Goal: Task Accomplishment & Management: Use online tool/utility

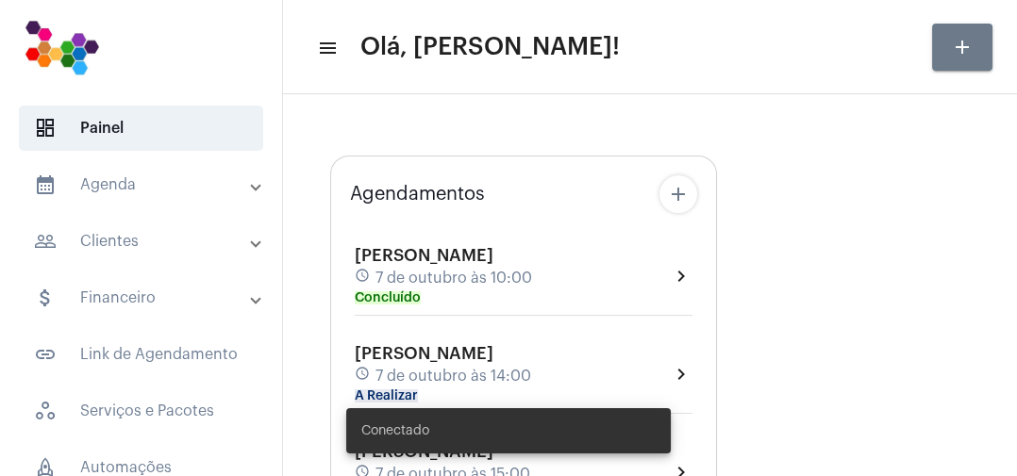
type input "[URL][DOMAIN_NAME]"
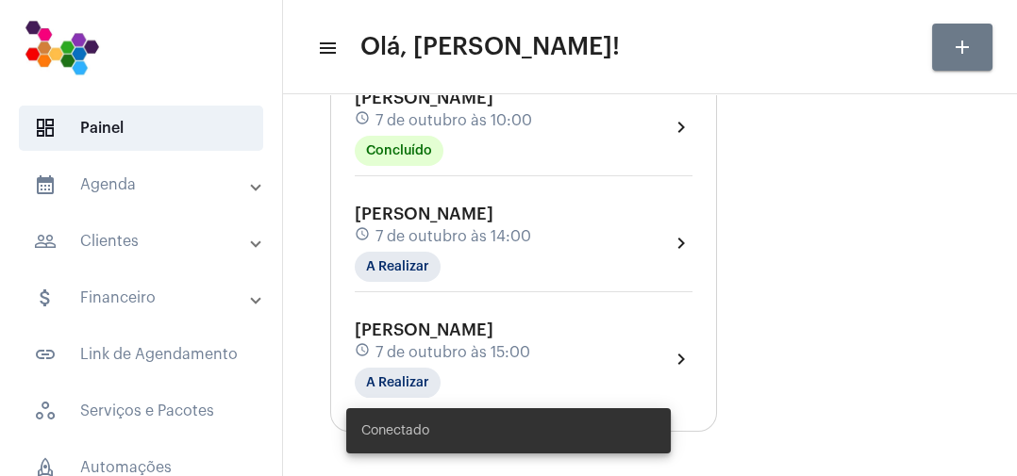
scroll to position [214, 0]
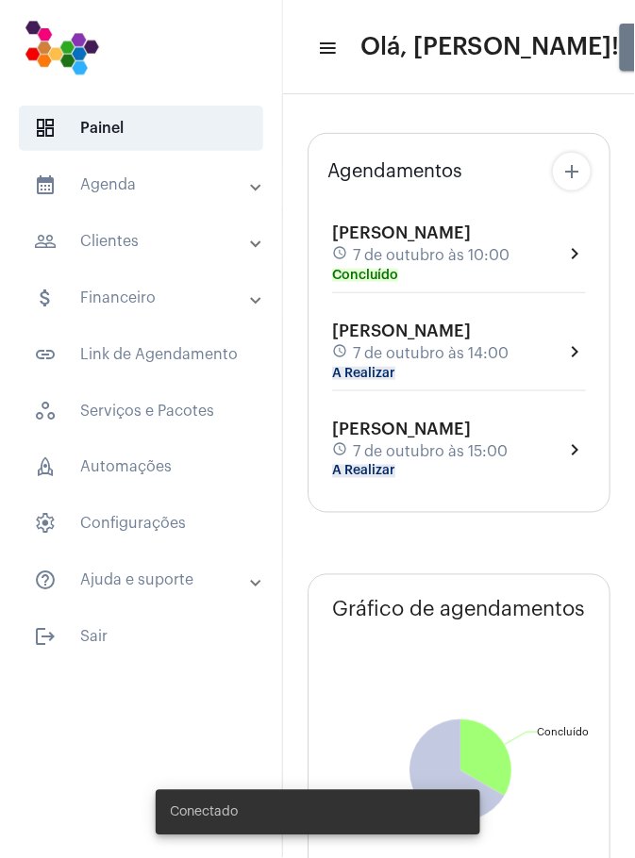
type input "[URL][DOMAIN_NAME]"
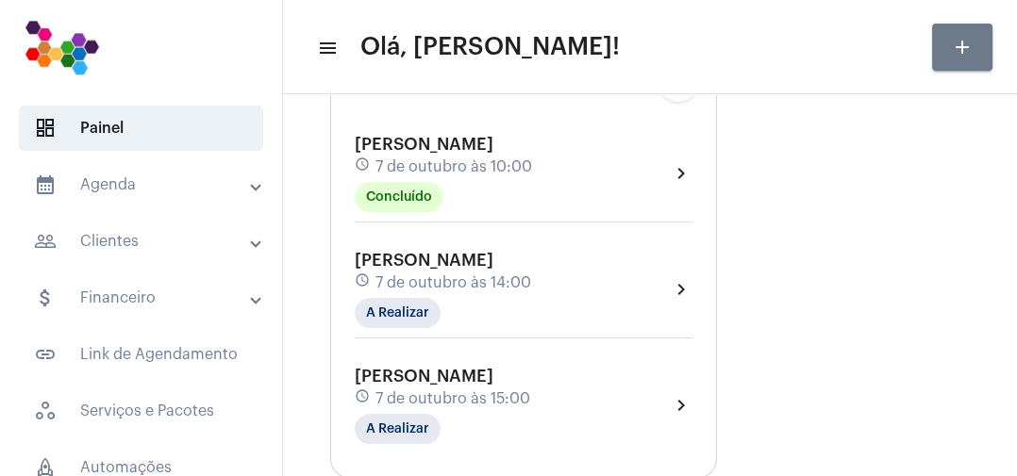
scroll to position [178, 0]
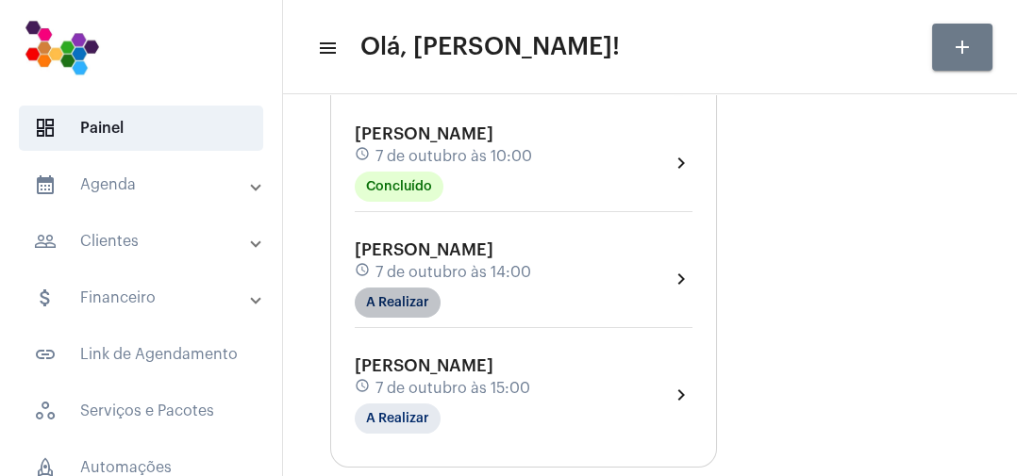
click at [425, 312] on mat-chip "A Realizar" at bounding box center [398, 303] width 86 height 30
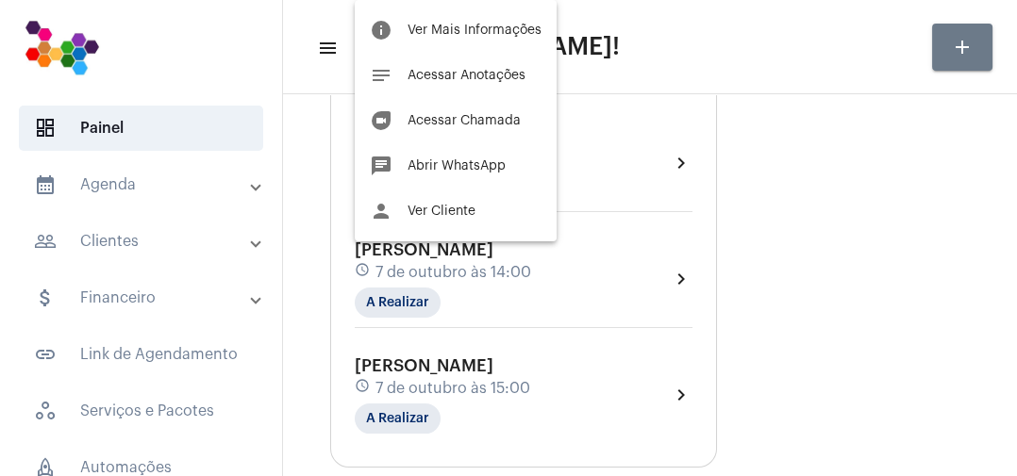
click at [503, 121] on span "Acessar Chamada" at bounding box center [463, 120] width 113 height 13
